Goal: Find specific page/section: Find specific page/section

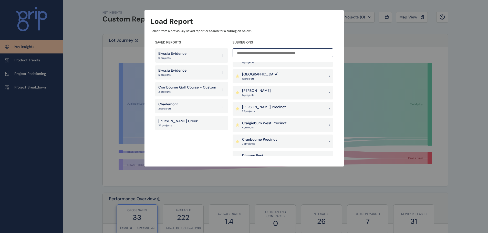
scroll to position [205, 0]
click at [281, 136] on div "Kilmore 12 project s" at bounding box center [283, 141] width 100 height 14
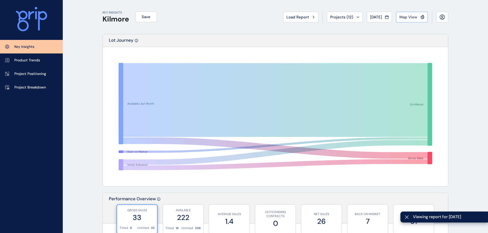
click at [409, 21] on button "Map View" at bounding box center [412, 17] width 32 height 11
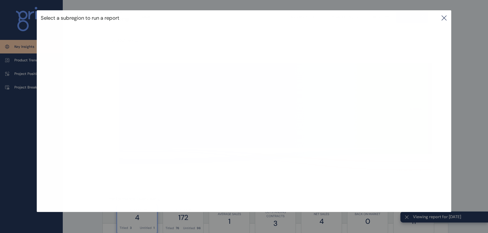
click at [445, 19] on icon at bounding box center [444, 18] width 6 height 6
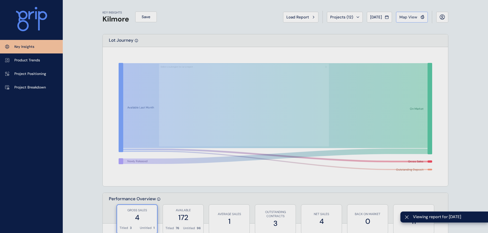
click at [404, 16] on span "Map View" at bounding box center [408, 17] width 18 height 5
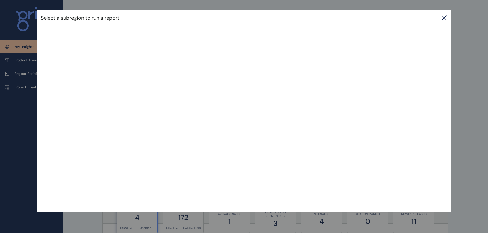
click at [15, 99] on div "Select a subregion to run a report" at bounding box center [244, 101] width 488 height 202
click at [445, 16] on icon at bounding box center [444, 18] width 6 height 6
